Goal: Check status

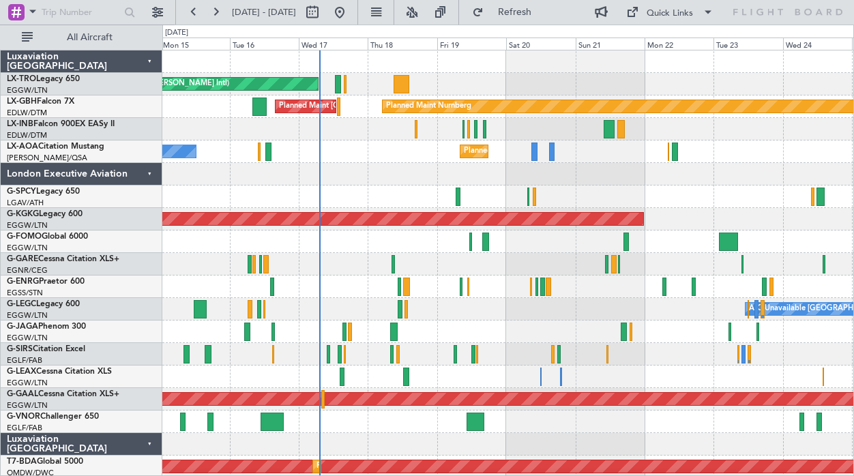
click at [544, 173] on div at bounding box center [507, 174] width 691 height 23
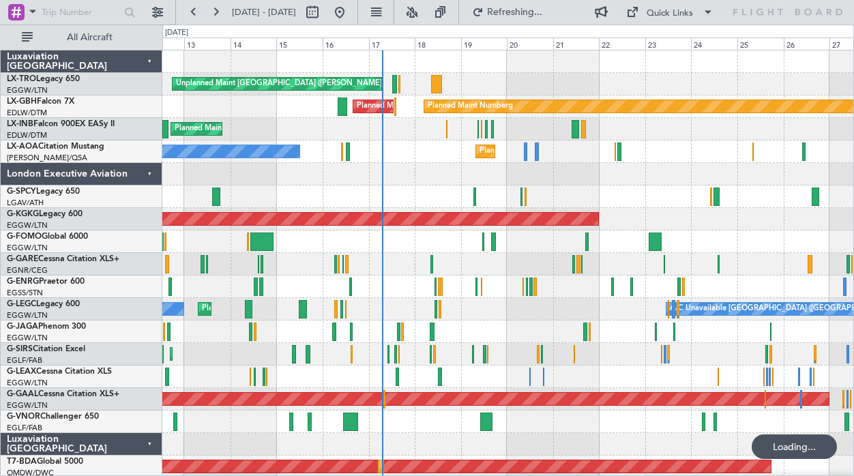
click at [148, 437] on div "Luxaviation [GEOGRAPHIC_DATA]" at bounding box center [82, 444] width 162 height 23
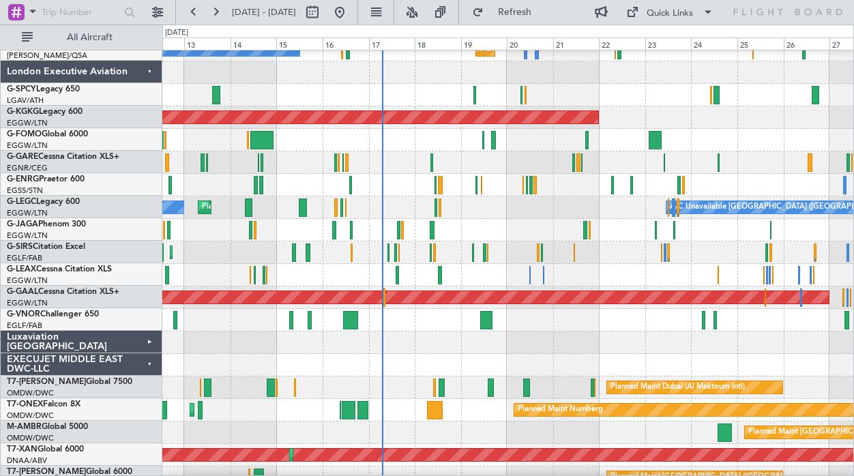
scroll to position [104, 0]
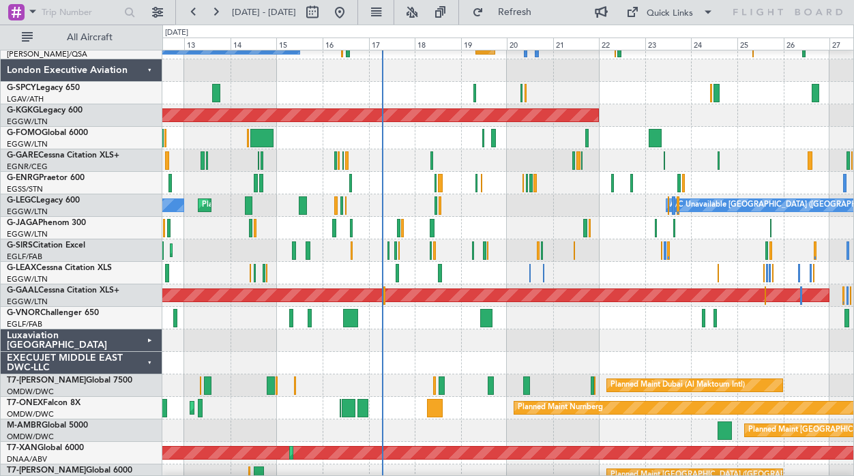
click at [146, 354] on div "EXECUJET MIDDLE EAST DWC-LLC" at bounding box center [82, 363] width 162 height 23
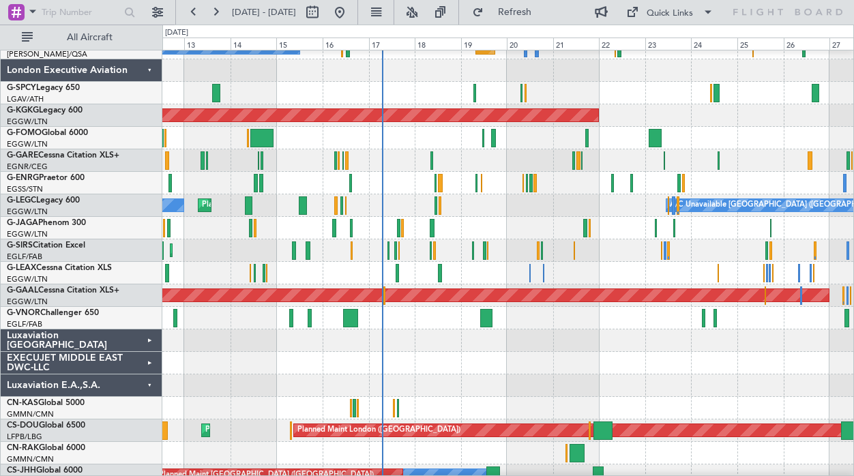
click at [146, 382] on div "Luxaviation E.A.,S.A." at bounding box center [82, 386] width 162 height 23
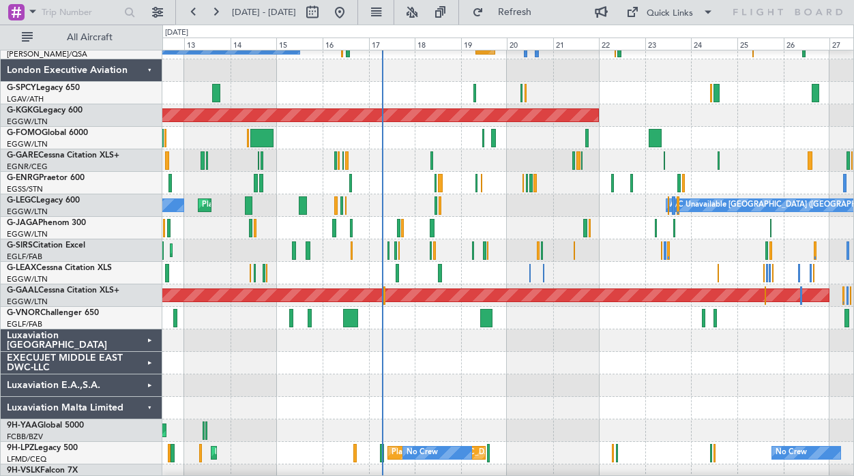
click at [145, 401] on div "Luxaviation Malta Limited" at bounding box center [82, 408] width 162 height 23
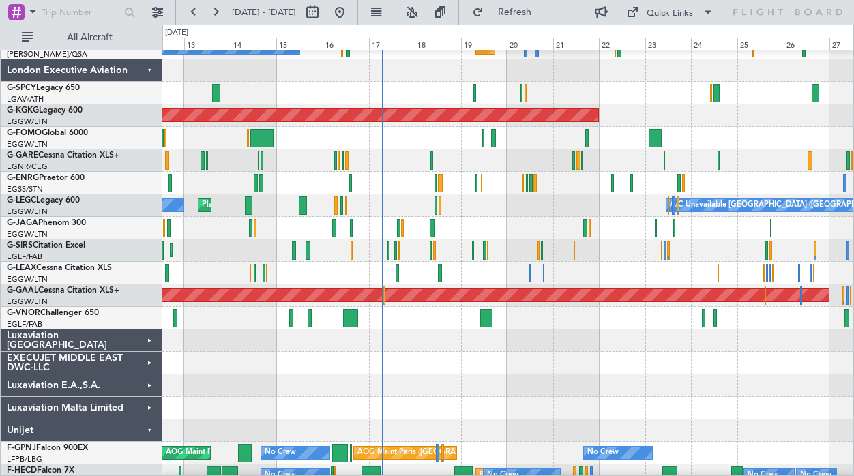
click at [145, 426] on div "Unijet" at bounding box center [82, 431] width 162 height 23
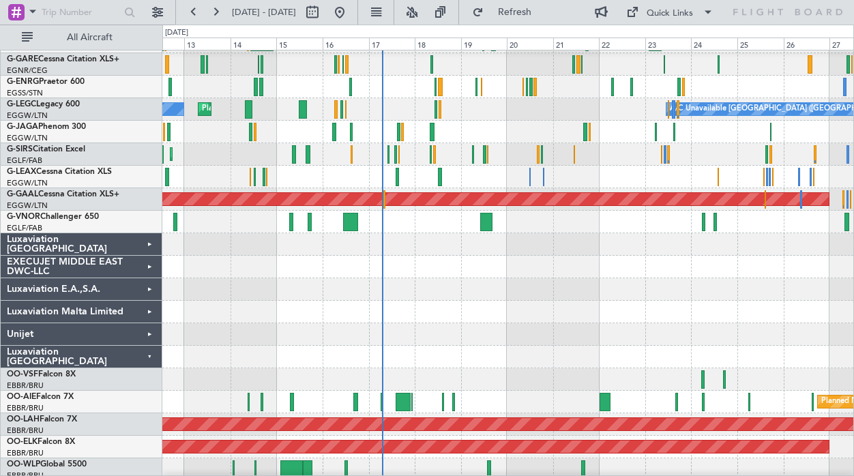
click at [149, 354] on div "Luxaviation [GEOGRAPHIC_DATA]" at bounding box center [82, 357] width 162 height 23
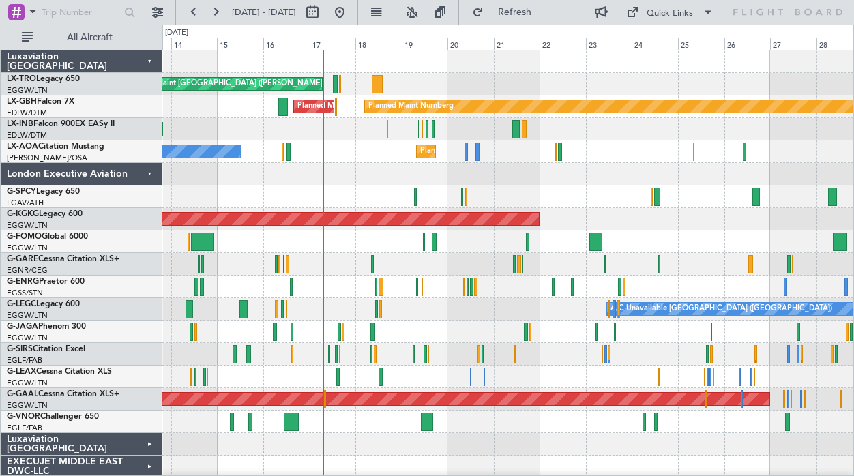
scroll to position [4, 0]
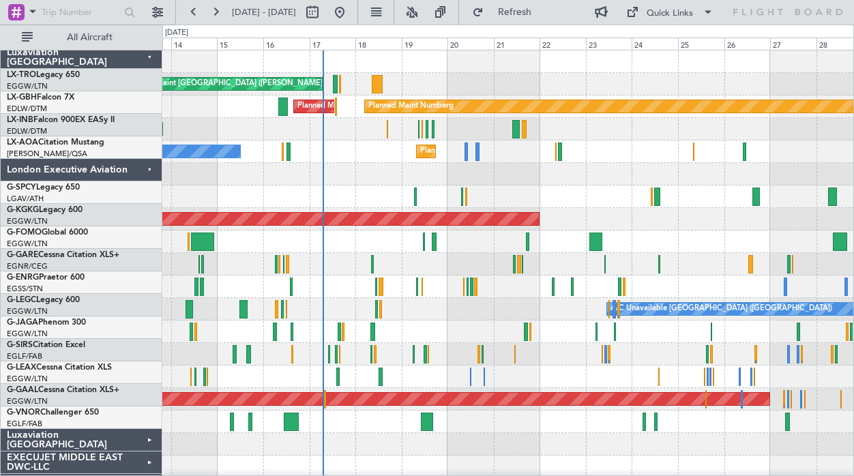
click at [575, 155] on div "Planned Maint Nice ([GEOGRAPHIC_DATA]) No Crew [PERSON_NAME]" at bounding box center [507, 152] width 691 height 23
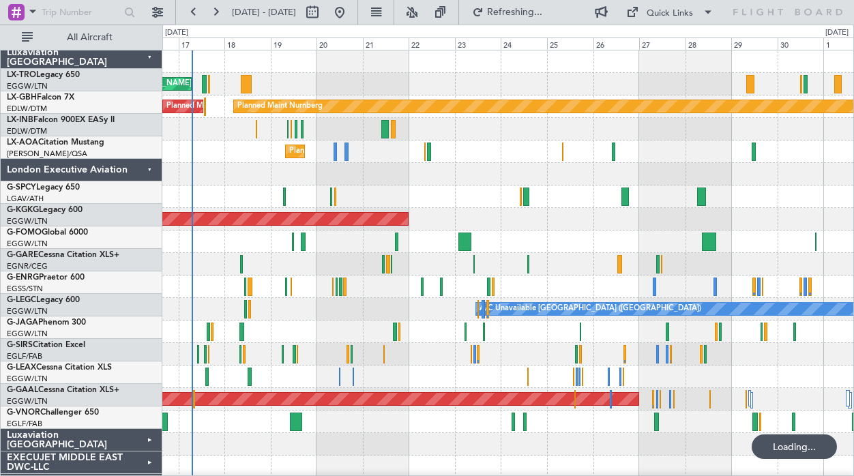
scroll to position [0, 0]
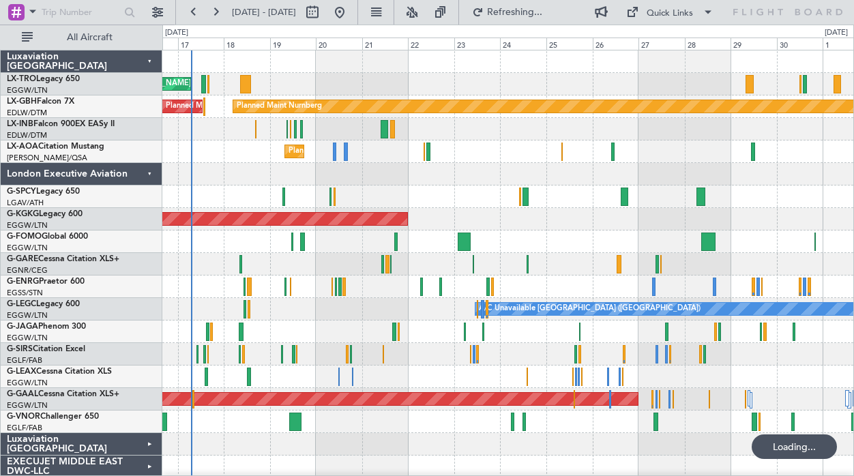
click at [665, 199] on div "Unplanned Maint [GEOGRAPHIC_DATA] ([PERSON_NAME] Intl) Planned Maint Nurnberg P…" at bounding box center [507, 309] width 691 height 518
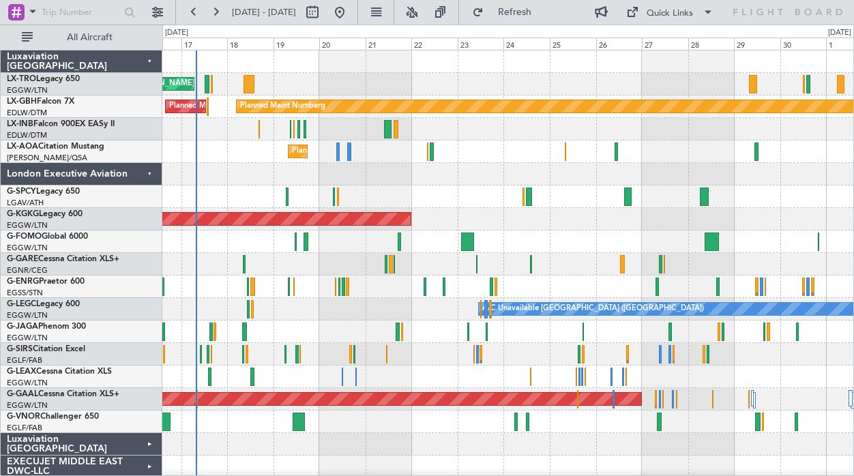
click at [414, 169] on div at bounding box center [507, 174] width 691 height 23
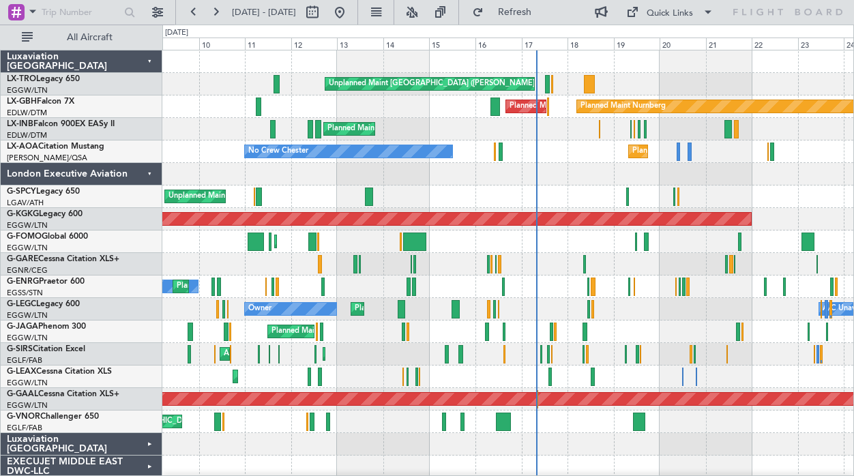
click at [584, 166] on div at bounding box center [507, 174] width 691 height 23
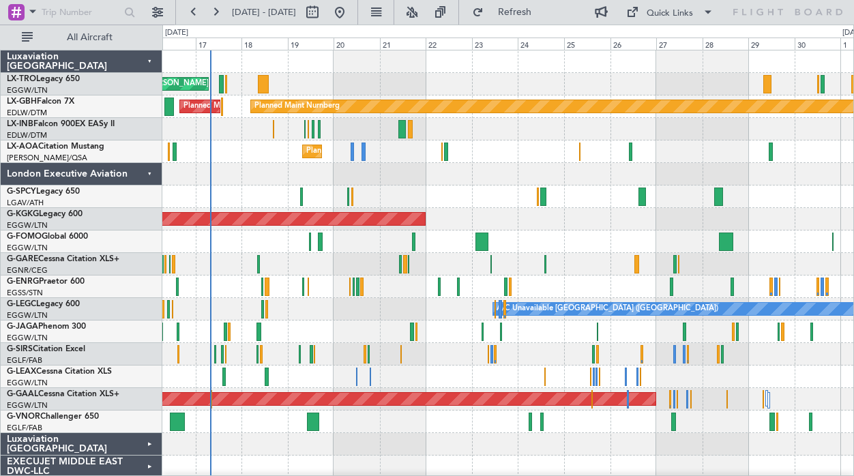
click at [332, 168] on div "Unplanned Maint [GEOGRAPHIC_DATA] ([PERSON_NAME] Intl) Planned Maint Nurnberg P…" at bounding box center [507, 309] width 691 height 518
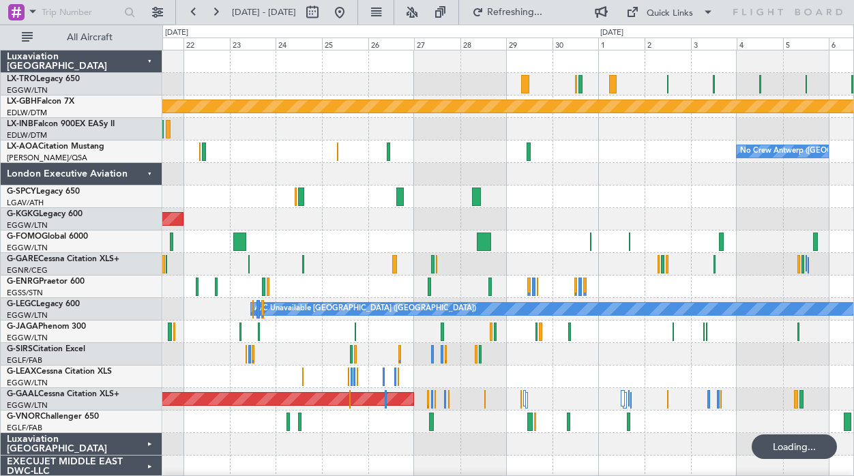
scroll to position [1, 0]
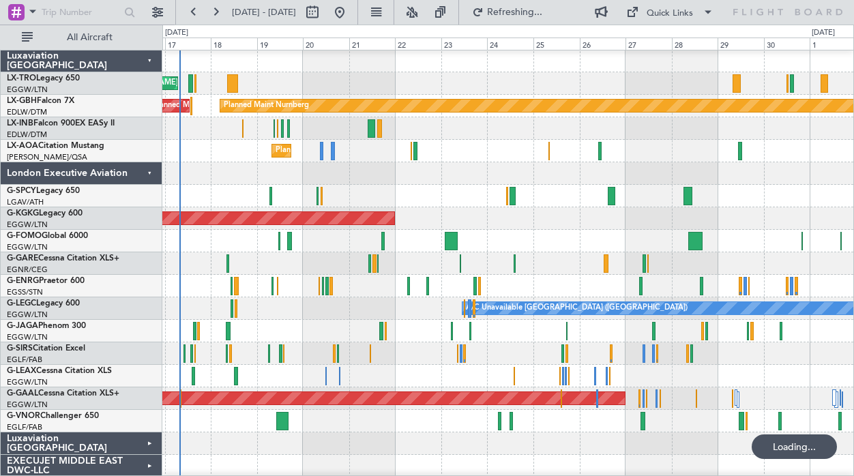
click at [530, 170] on div at bounding box center [507, 173] width 691 height 23
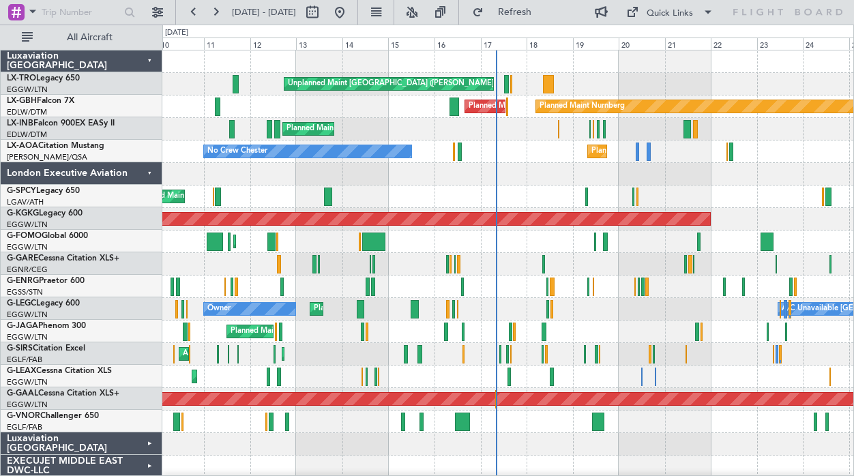
scroll to position [0, 0]
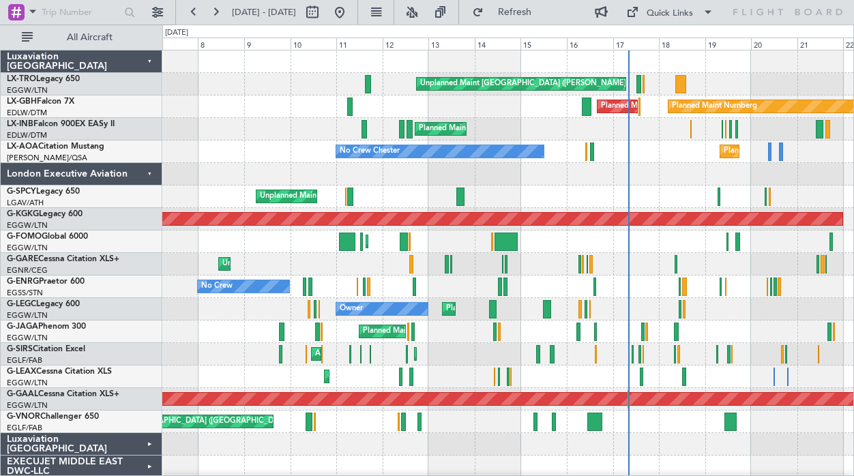
click at [834, 230] on div "Unplanned Maint [GEOGRAPHIC_DATA] ([PERSON_NAME] Intl) Planned Maint Nurnberg P…" at bounding box center [507, 309] width 691 height 518
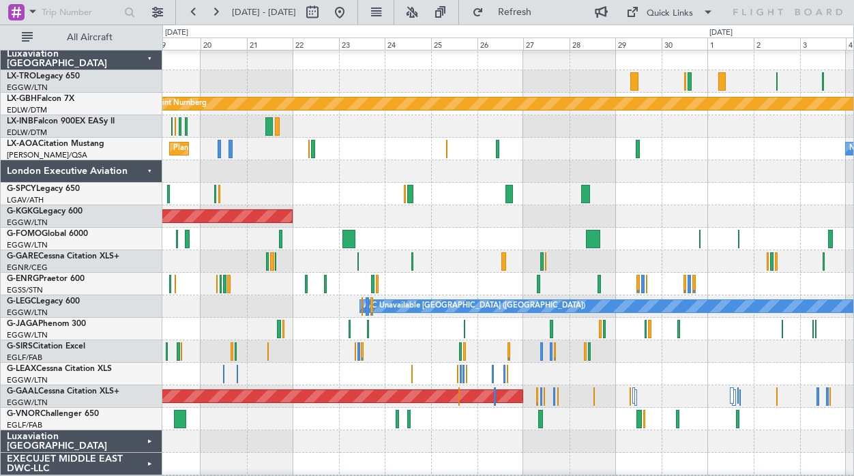
click at [125, 175] on div "Unplanned Maint [GEOGRAPHIC_DATA] ([PERSON_NAME] Intl) Planned Maint Nurnberg P…" at bounding box center [427, 251] width 854 height 452
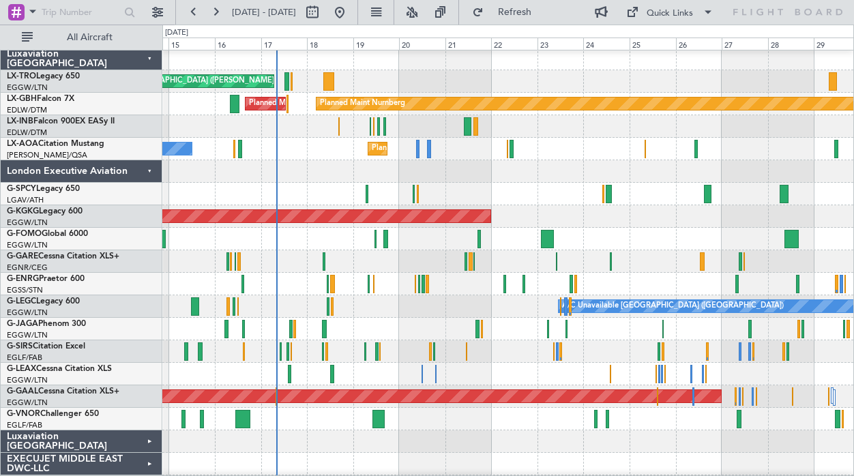
click at [447, 201] on div at bounding box center [507, 194] width 691 height 23
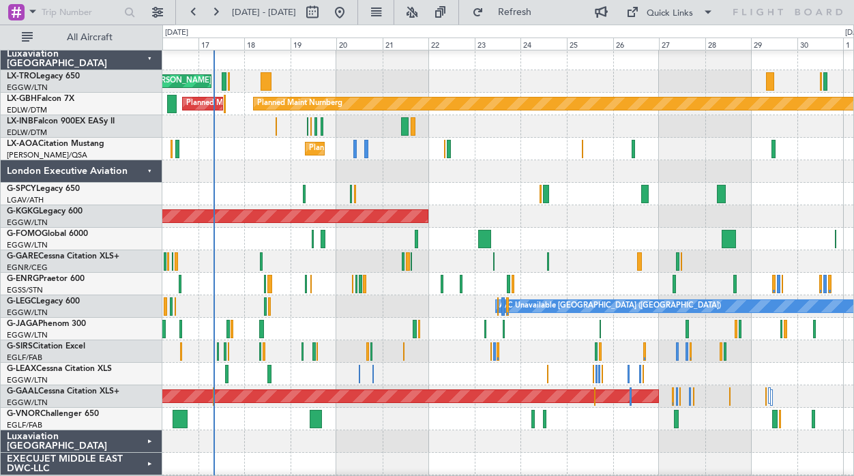
scroll to position [0, 0]
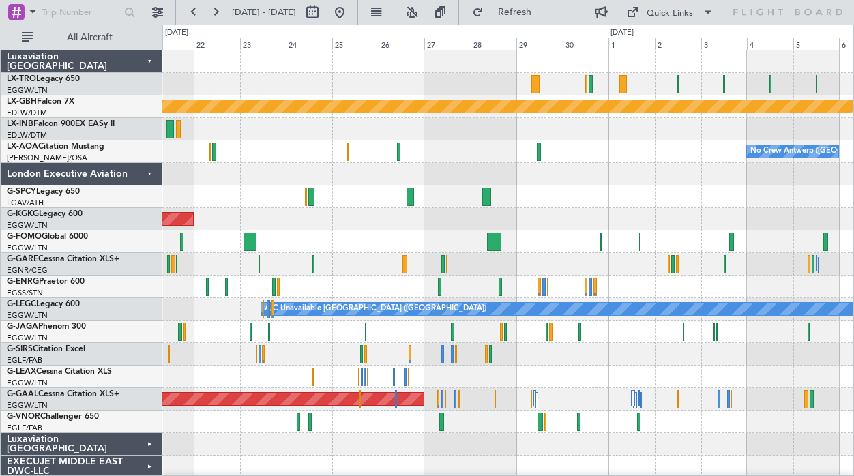
click at [319, 97] on div "A/C Unavailable Planned Maint Nurnberg No Crew [GEOGRAPHIC_DATA] ([GEOGRAPHIC_D…" at bounding box center [507, 309] width 691 height 518
